Goal: Task Accomplishment & Management: Manage account settings

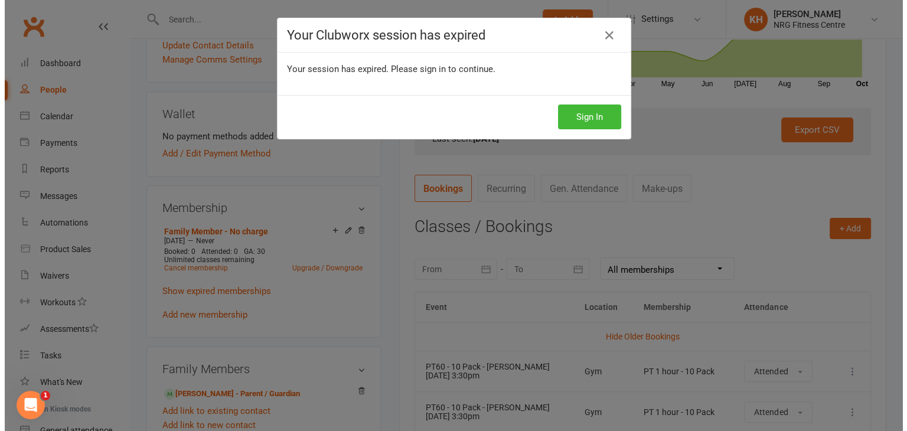
scroll to position [316, 0]
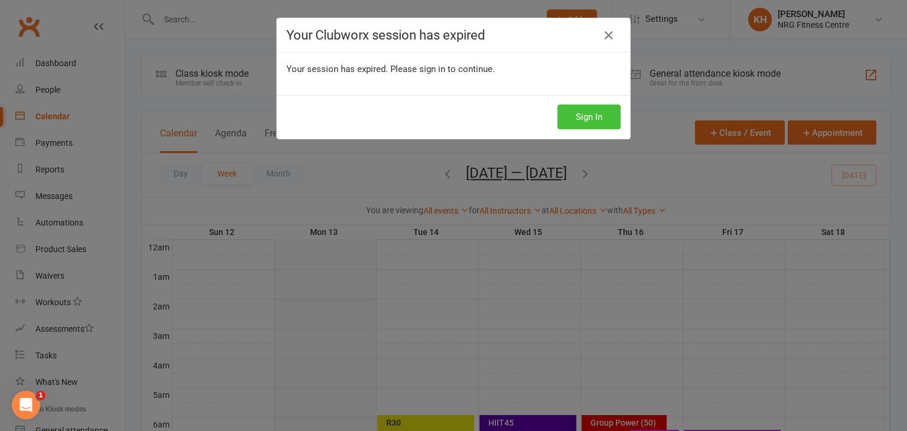
click at [597, 115] on button "Sign In" at bounding box center [588, 116] width 63 height 25
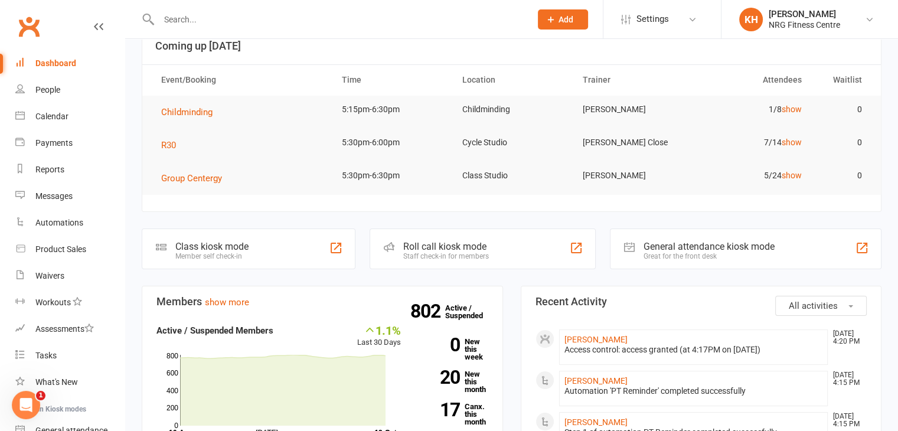
scroll to position [37, 0]
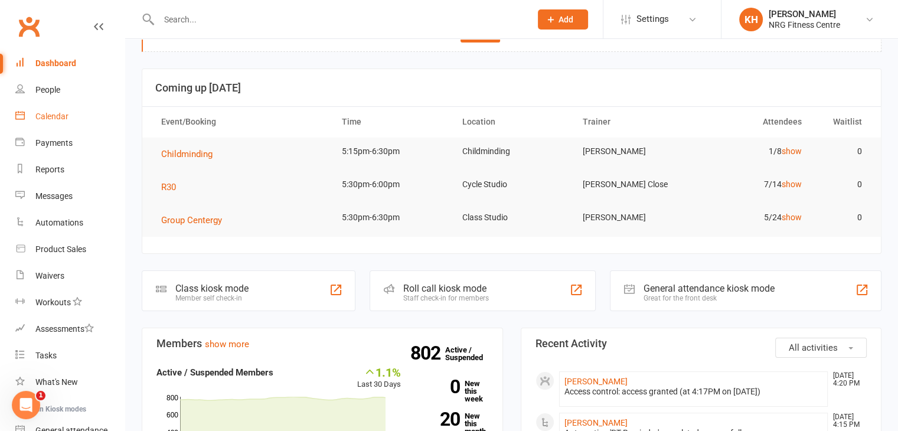
click at [42, 122] on link "Calendar" at bounding box center [69, 116] width 109 height 27
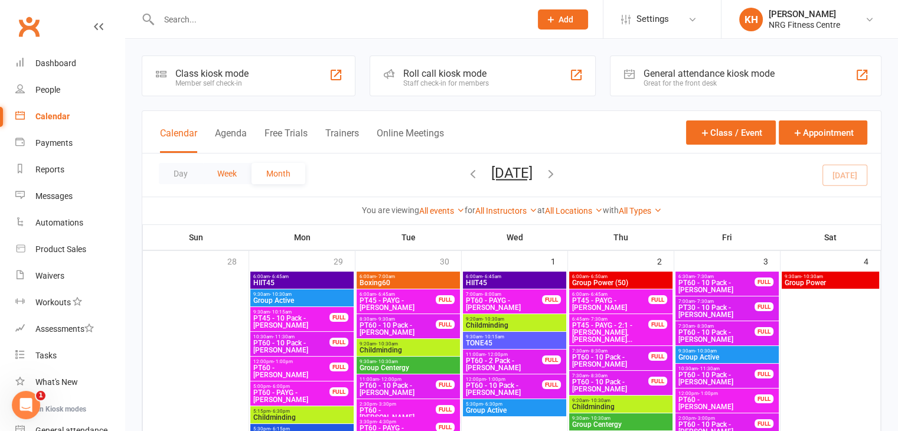
click at [220, 170] on button "Week" at bounding box center [226, 173] width 49 height 21
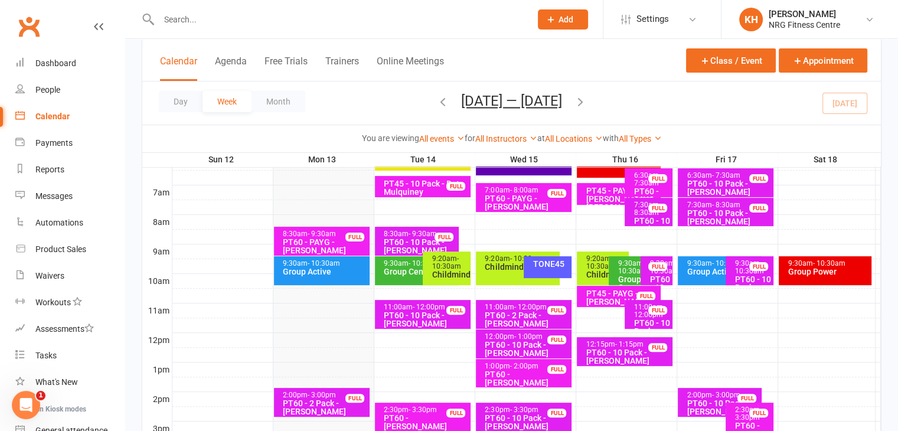
scroll to position [269, 0]
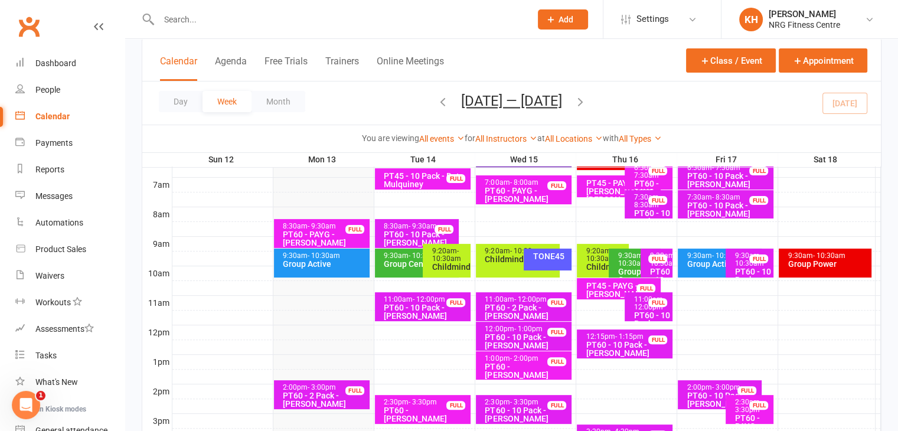
click at [404, 226] on div "8:30am - 9:30am" at bounding box center [419, 227] width 73 height 8
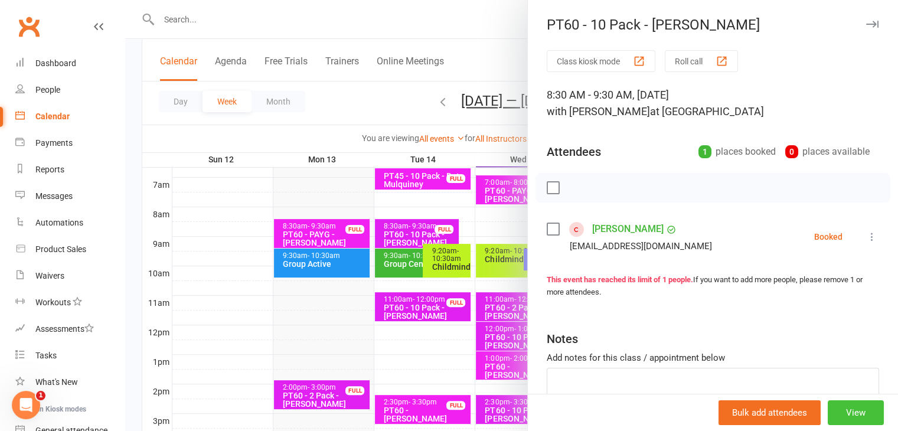
click at [857, 407] on button "View" at bounding box center [856, 412] width 56 height 25
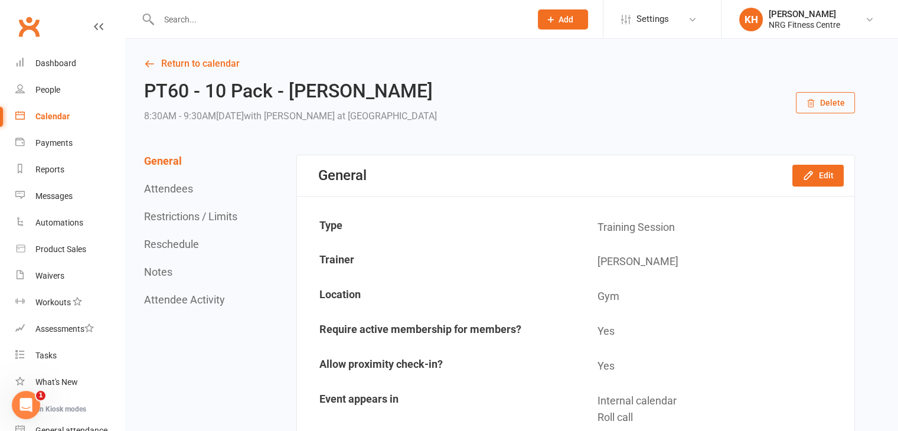
click at [838, 106] on button "Delete" at bounding box center [825, 102] width 59 height 21
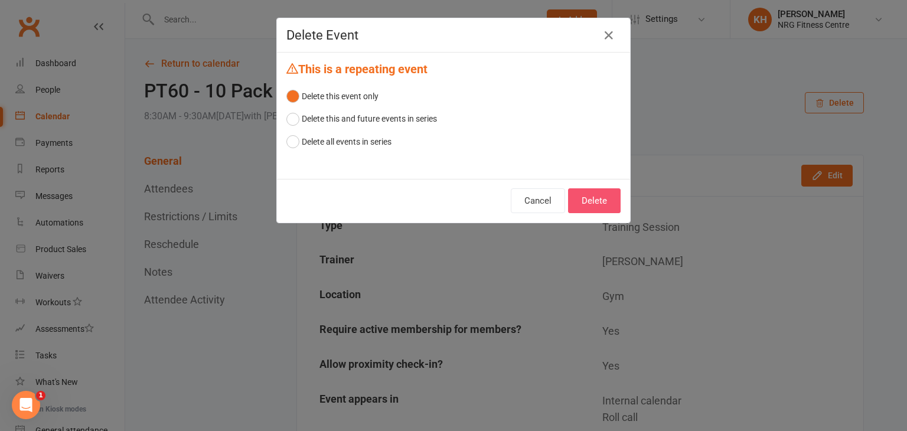
click at [579, 204] on button "Delete" at bounding box center [594, 200] width 53 height 25
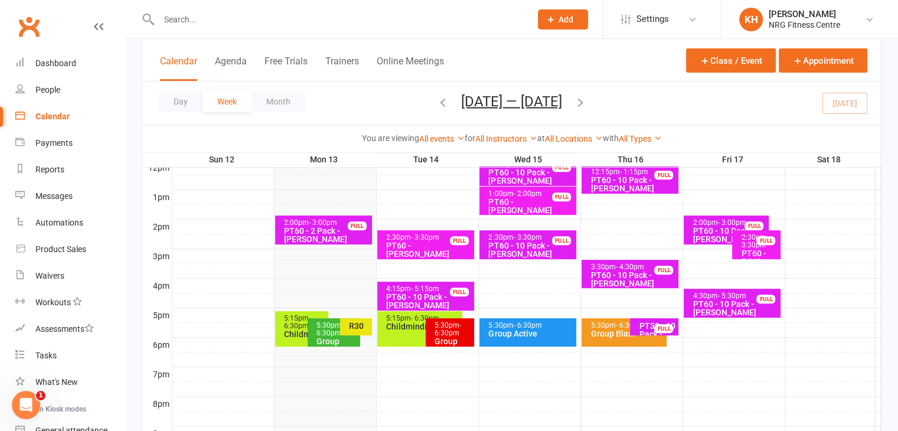
scroll to position [450, 0]
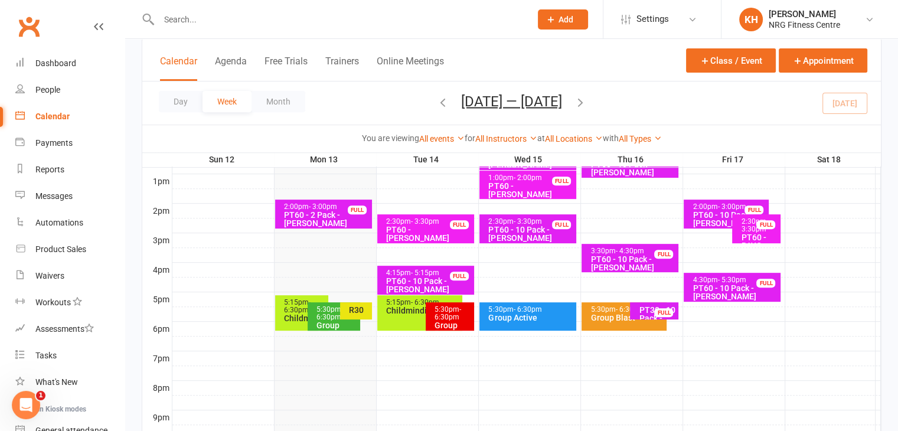
click at [319, 321] on div "Group Centergy" at bounding box center [337, 329] width 42 height 17
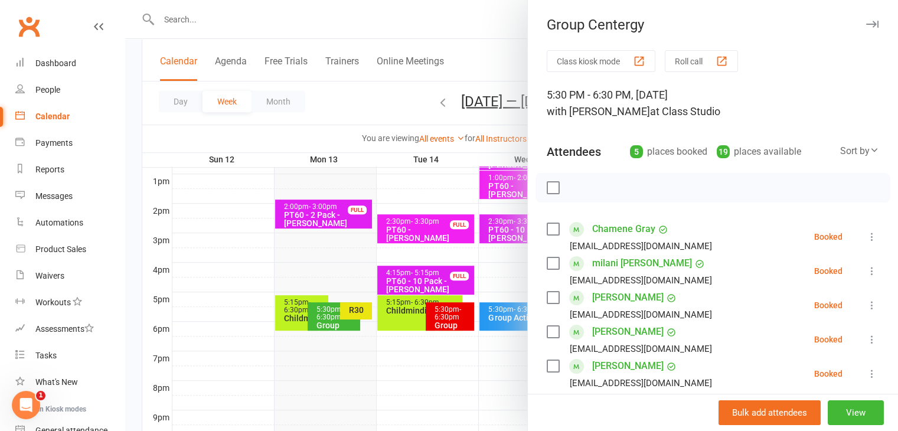
click at [353, 308] on div at bounding box center [511, 215] width 773 height 431
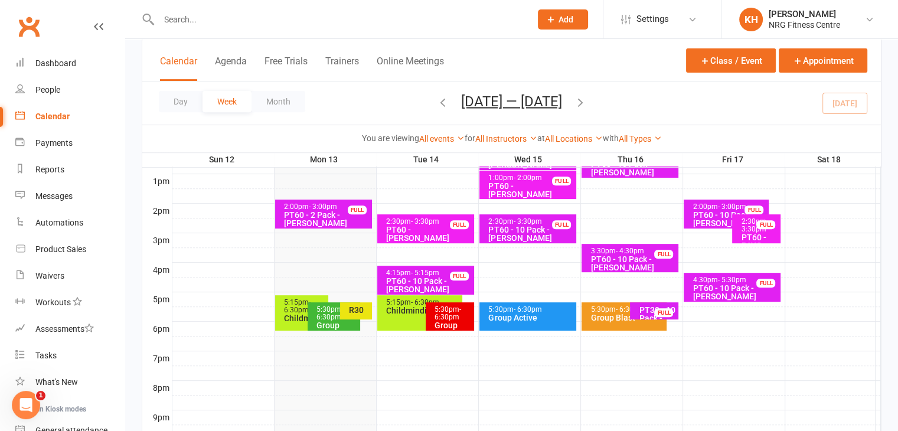
click at [353, 308] on div "R30" at bounding box center [359, 310] width 22 height 8
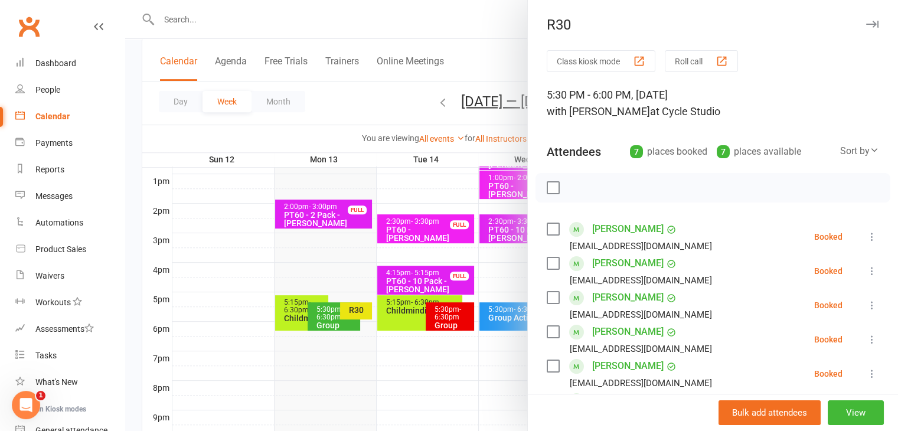
click at [866, 22] on icon "button" at bounding box center [872, 24] width 12 height 7
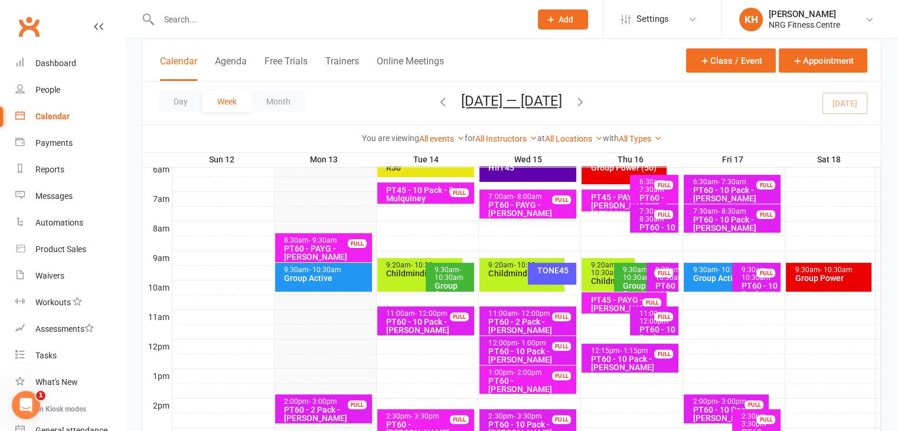
scroll to position [234, 0]
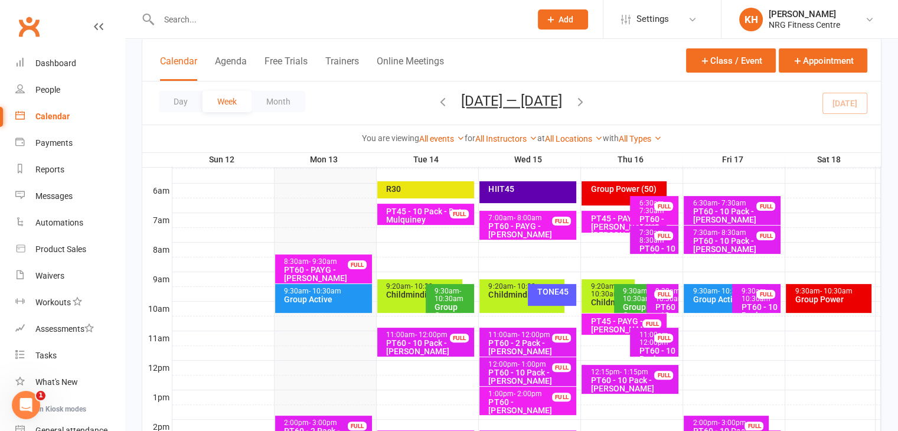
click at [329, 295] on div "Group Active" at bounding box center [326, 299] width 86 height 8
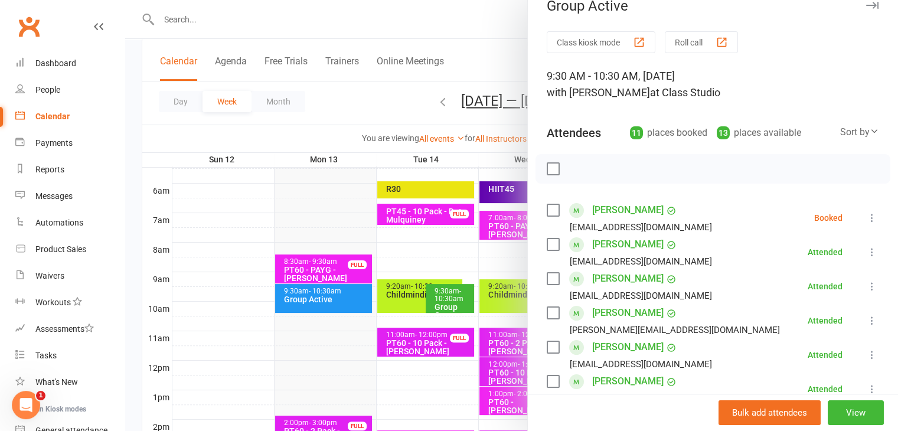
scroll to position [0, 0]
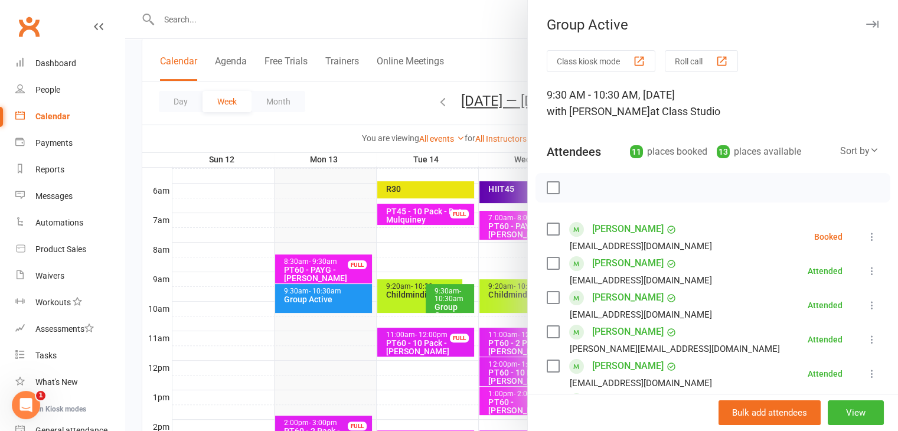
click at [866, 25] on icon "button" at bounding box center [872, 24] width 12 height 7
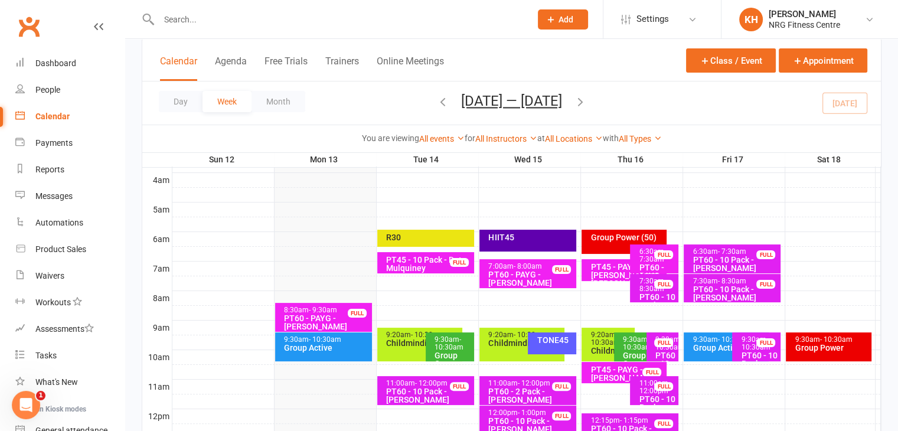
scroll to position [183, 0]
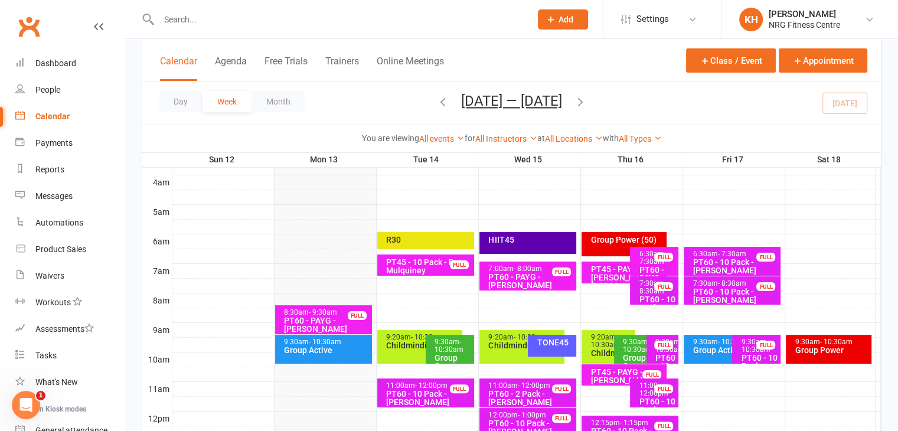
click at [444, 339] on div "9:30am - 10:30am" at bounding box center [453, 345] width 38 height 15
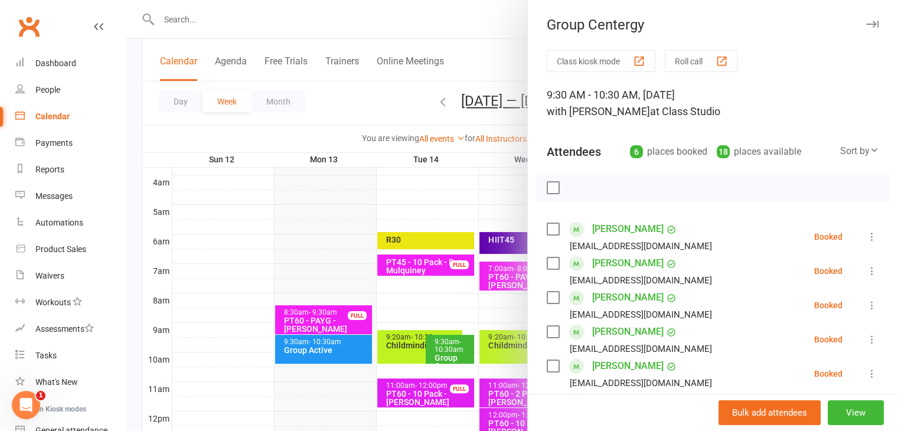
click at [866, 24] on icon "button" at bounding box center [872, 24] width 12 height 7
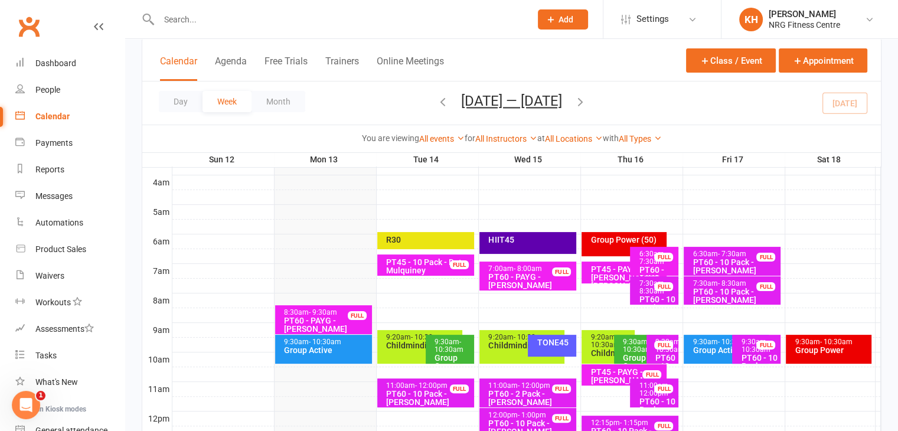
scroll to position [0, 0]
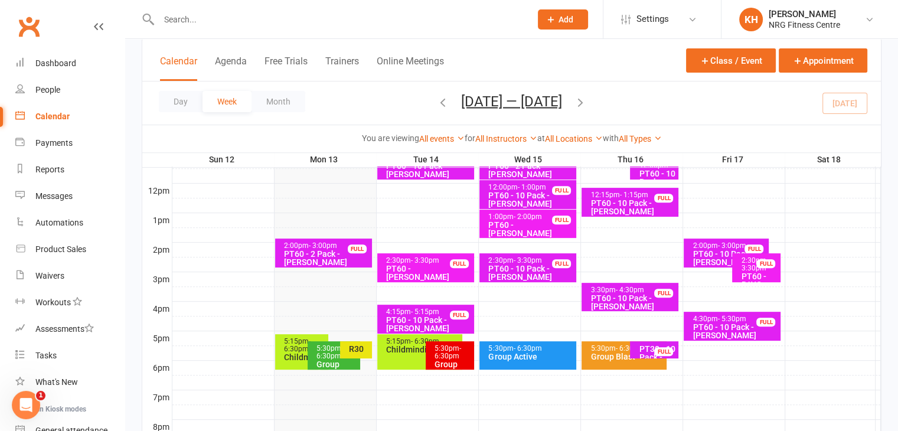
scroll to position [413, 0]
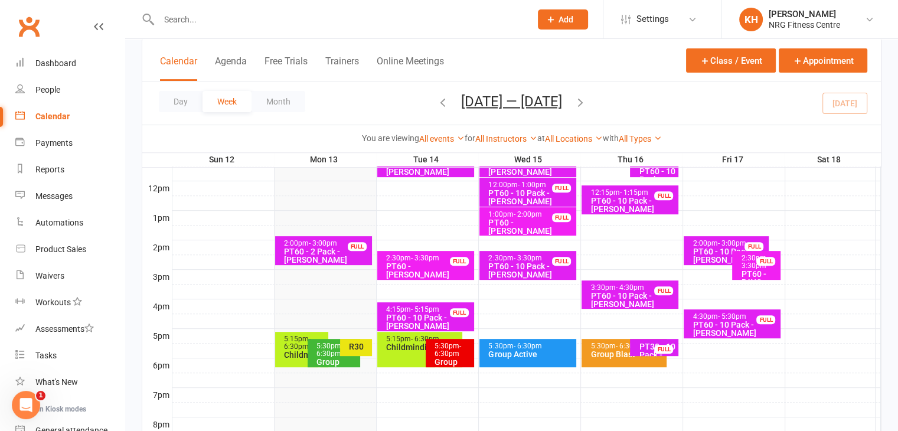
click at [327, 350] on span "- 6:30pm" at bounding box center [329, 350] width 27 height 16
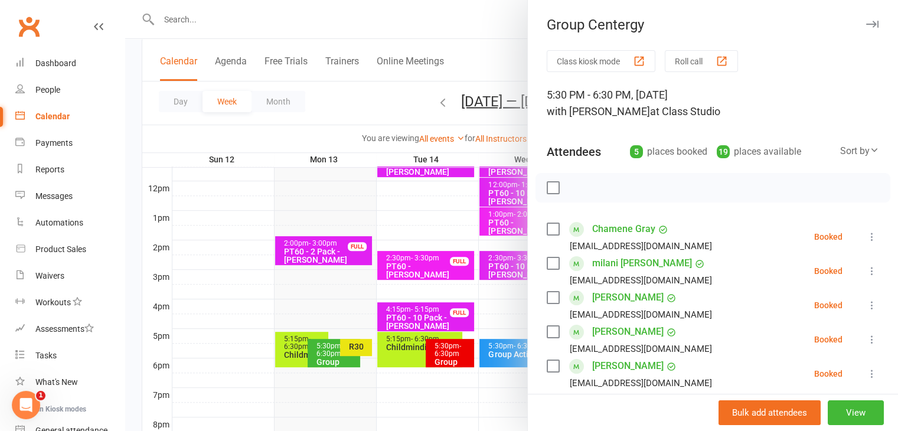
click at [866, 25] on icon "button" at bounding box center [872, 24] width 12 height 7
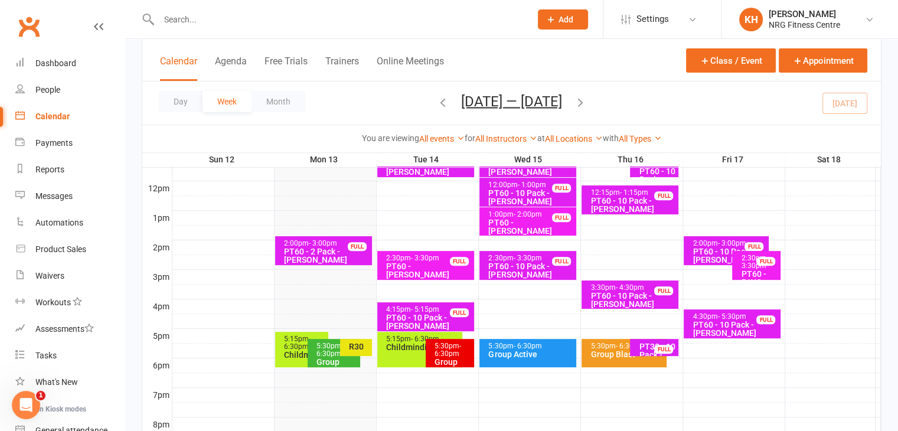
click at [358, 345] on div "R30" at bounding box center [359, 346] width 22 height 8
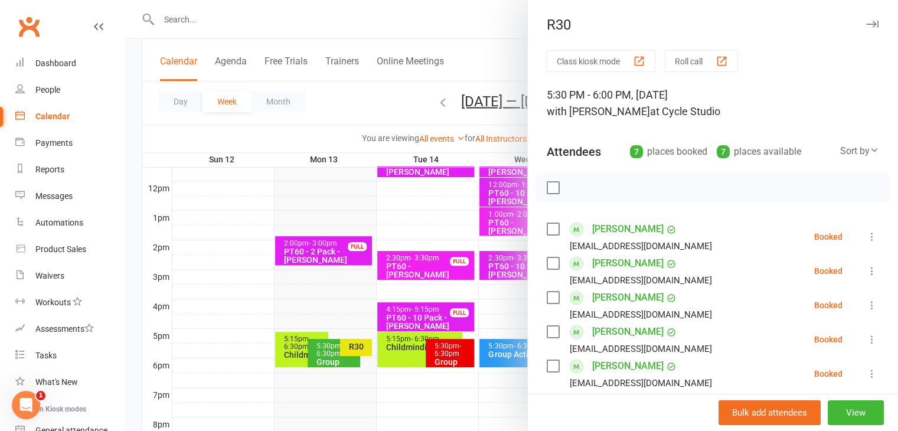
click at [866, 25] on icon "button" at bounding box center [872, 24] width 12 height 7
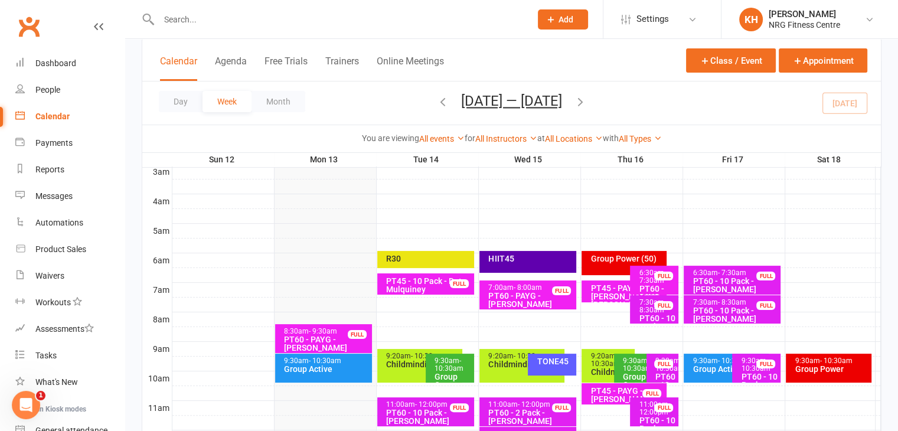
scroll to position [233, 0]
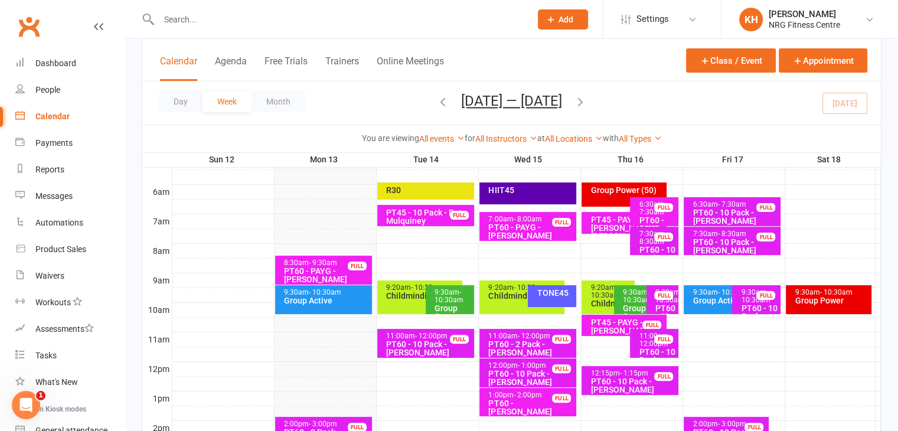
click at [412, 190] on div "R30" at bounding box center [428, 190] width 86 height 8
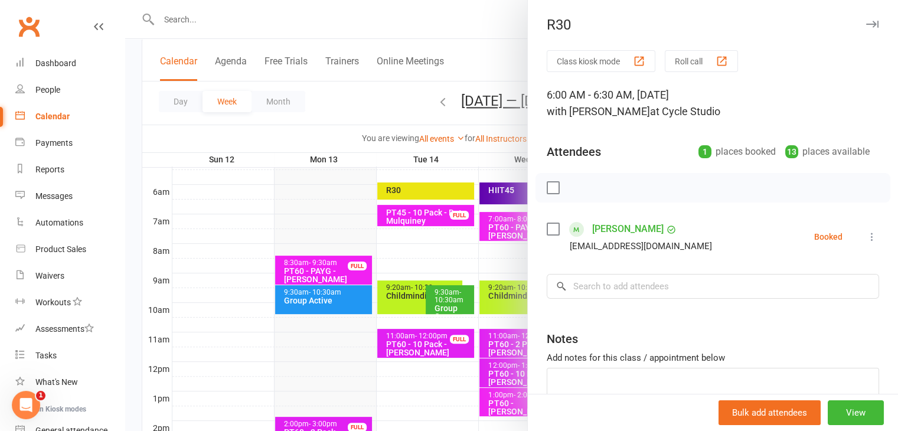
click at [866, 22] on icon "button" at bounding box center [872, 24] width 12 height 7
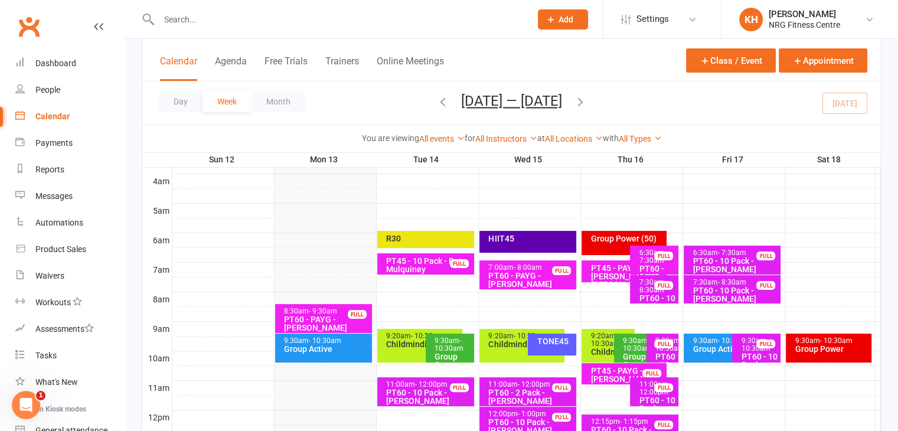
scroll to position [183, 0]
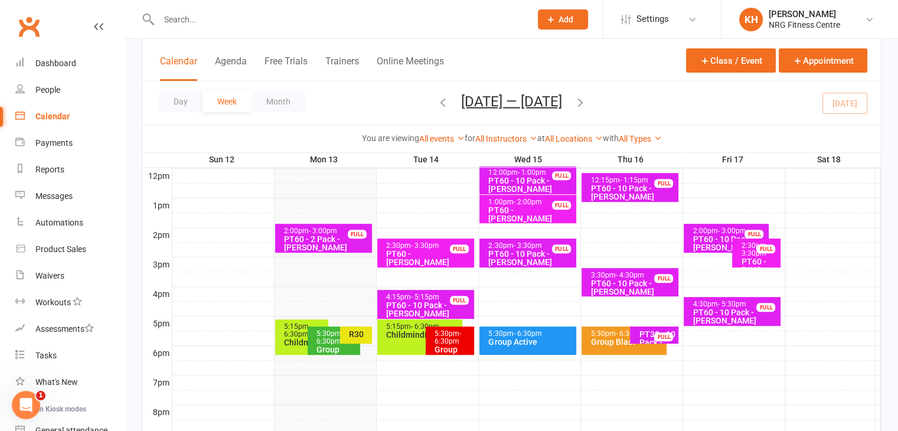
scroll to position [427, 0]
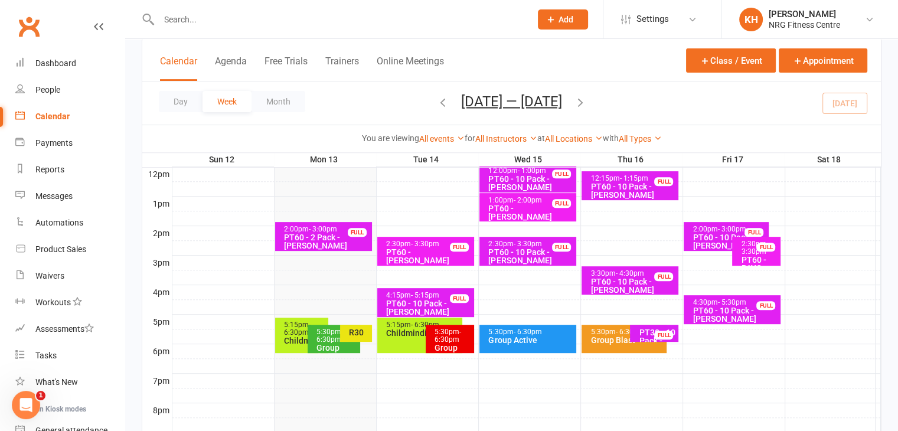
click at [329, 344] on div "Group Centergy" at bounding box center [337, 352] width 42 height 17
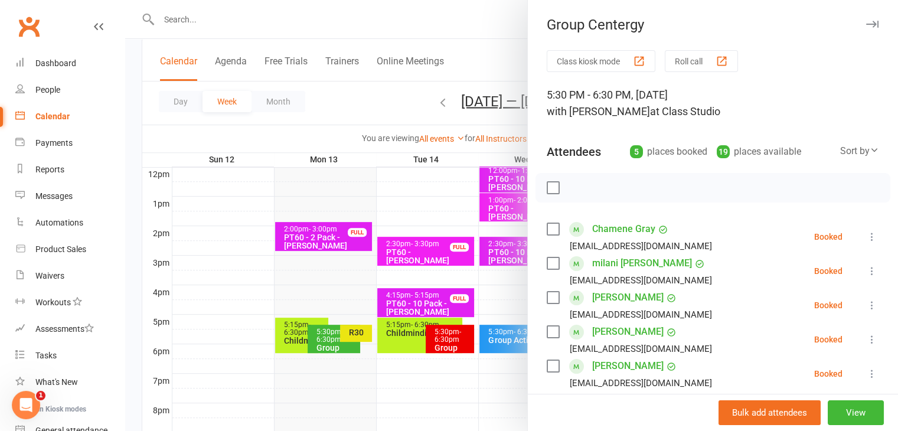
click at [345, 330] on div at bounding box center [511, 215] width 773 height 431
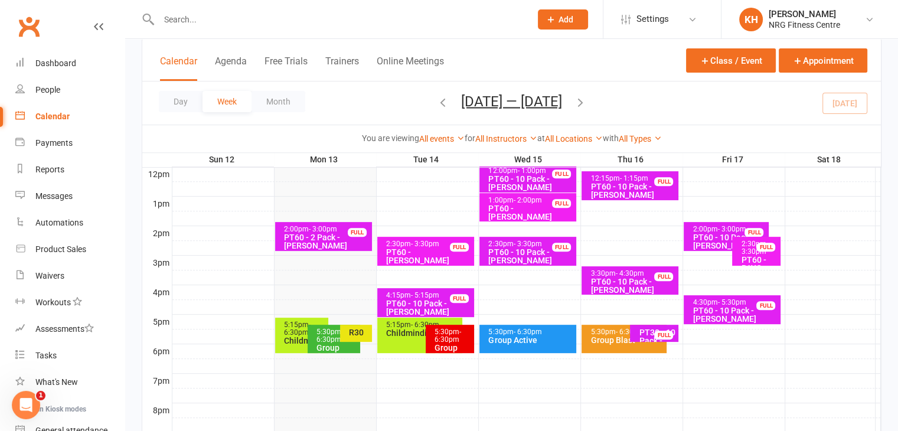
click at [345, 330] on div "R30" at bounding box center [356, 333] width 32 height 17
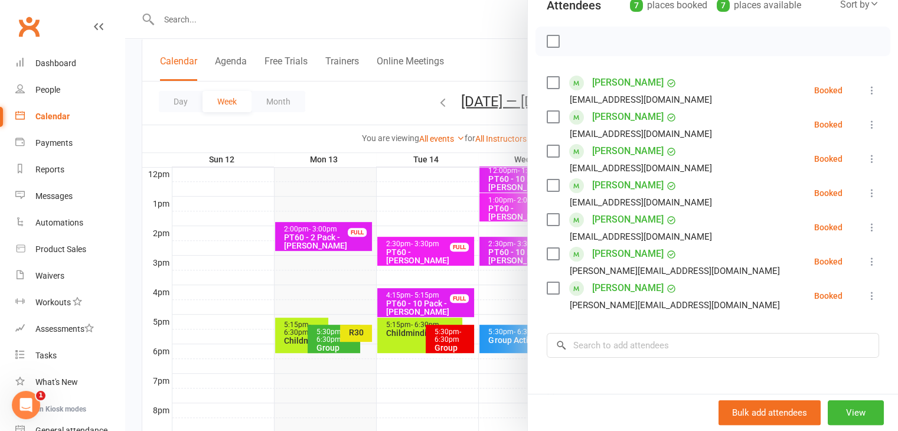
scroll to position [0, 0]
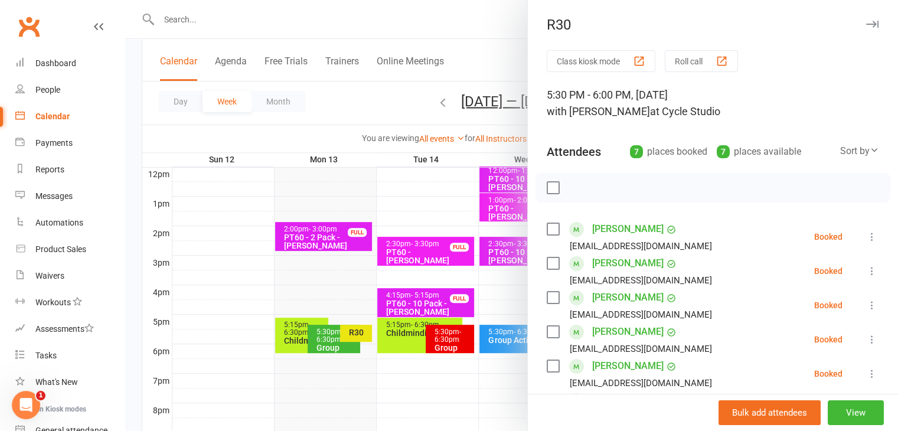
click at [866, 26] on icon "button" at bounding box center [872, 24] width 12 height 7
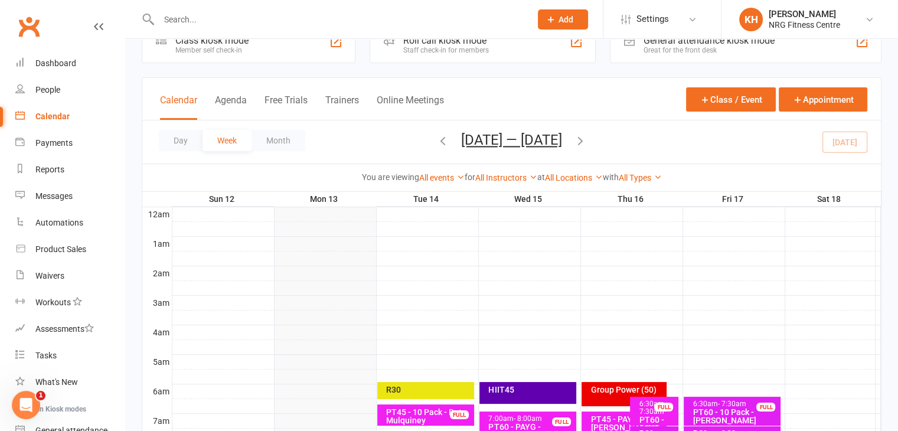
scroll to position [32, 0]
